Goal: Task Accomplishment & Management: Complete application form

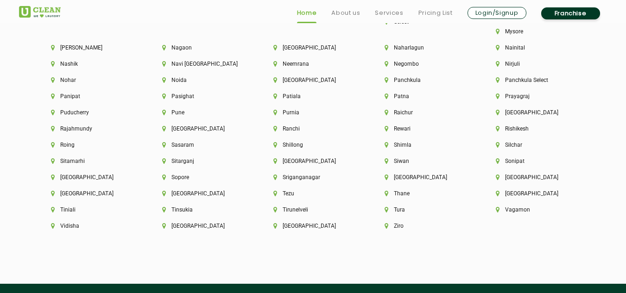
scroll to position [2636, 0]
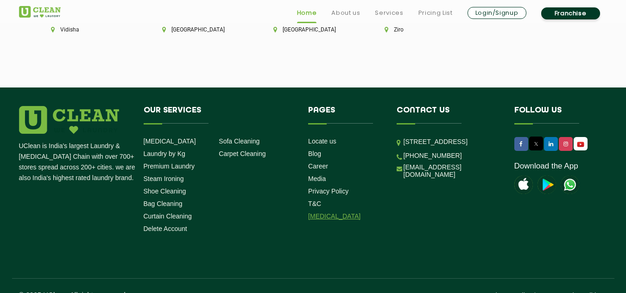
click at [328, 213] on link "[MEDICAL_DATA]" at bounding box center [334, 216] width 52 height 7
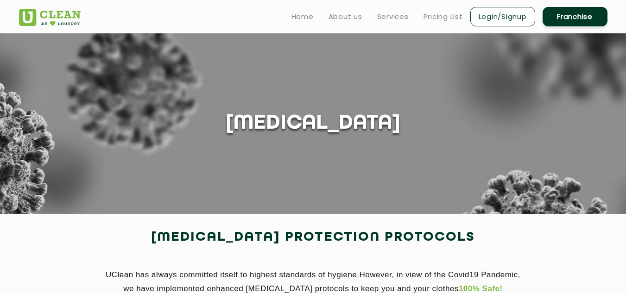
click at [479, 20] on link "Login/Signup" at bounding box center [502, 16] width 65 height 19
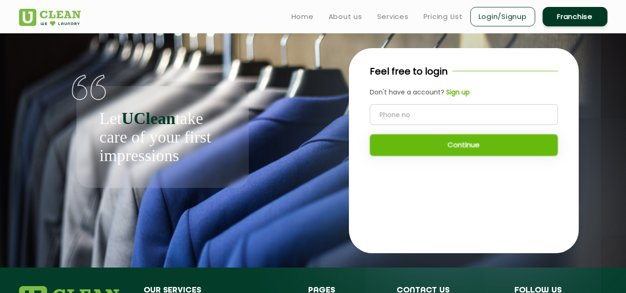
click at [571, 3] on div "Home About us Services Pricing List Login/Signup Franchise" at bounding box center [438, 14] width 351 height 25
click at [574, 24] on link "Franchise" at bounding box center [574, 16] width 65 height 19
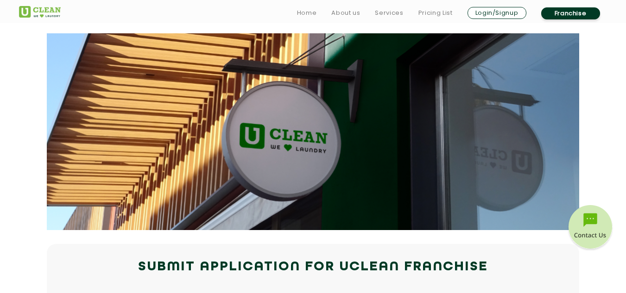
scroll to position [226, 0]
